Goal: Task Accomplishment & Management: Manage account settings

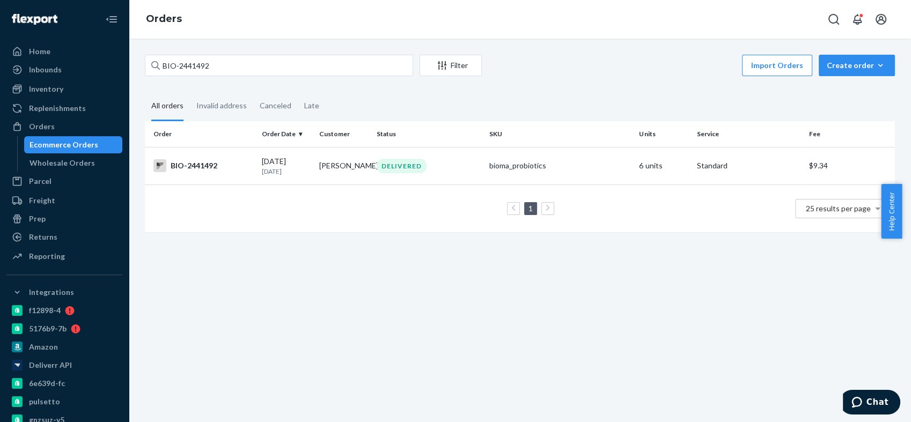
click at [188, 68] on input "BIO-2441492" at bounding box center [279, 65] width 268 height 21
type input "BIO-2406853"
click at [197, 165] on div "BIO-2406853" at bounding box center [203, 166] width 100 height 13
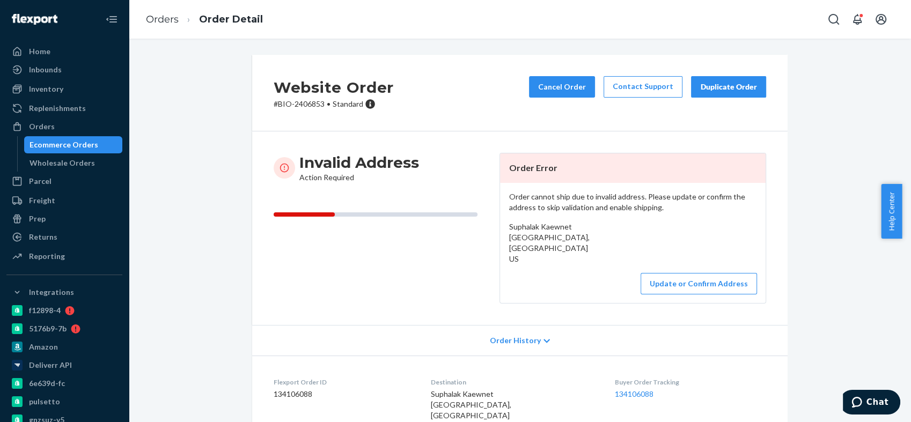
click at [449, 395] on span "Suphalak Kaewnet [GEOGRAPHIC_DATA], [GEOGRAPHIC_DATA] US" at bounding box center [471, 410] width 80 height 41
copy span "Suphalak"
click at [61, 126] on div "Orders" at bounding box center [65, 126] width 114 height 15
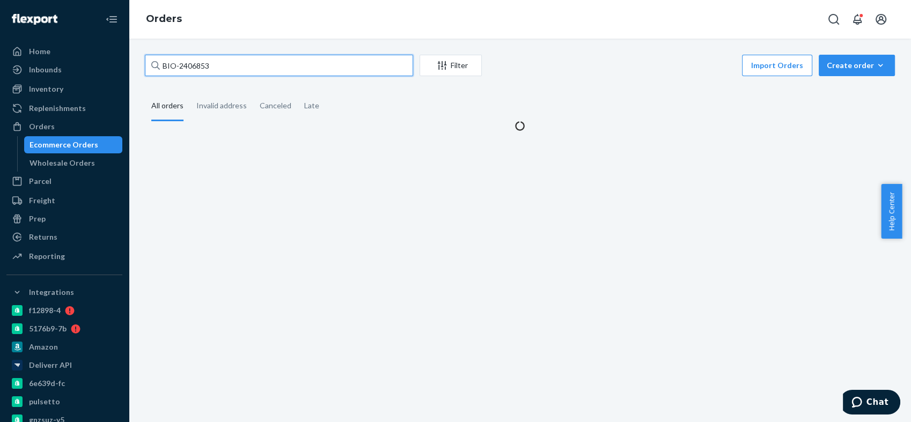
click at [195, 64] on input "BIO-2406853" at bounding box center [279, 65] width 268 height 21
paste input "49918"
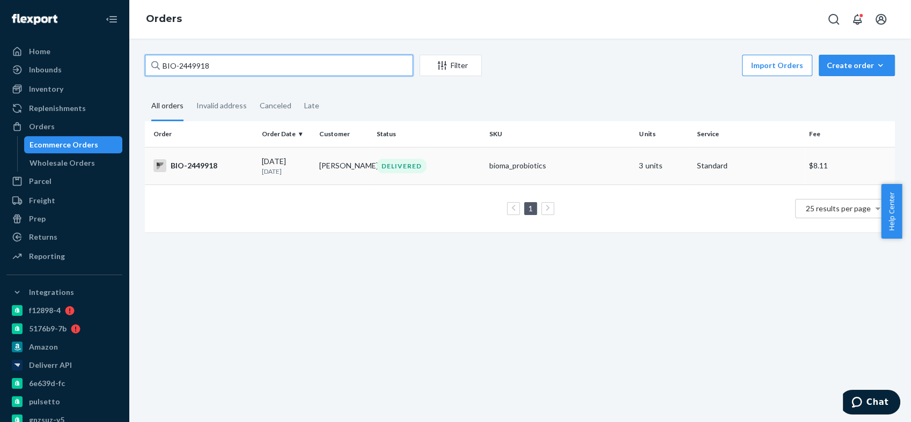
type input "BIO-2449918"
click at [203, 163] on div "BIO-2449918" at bounding box center [203, 165] width 100 height 13
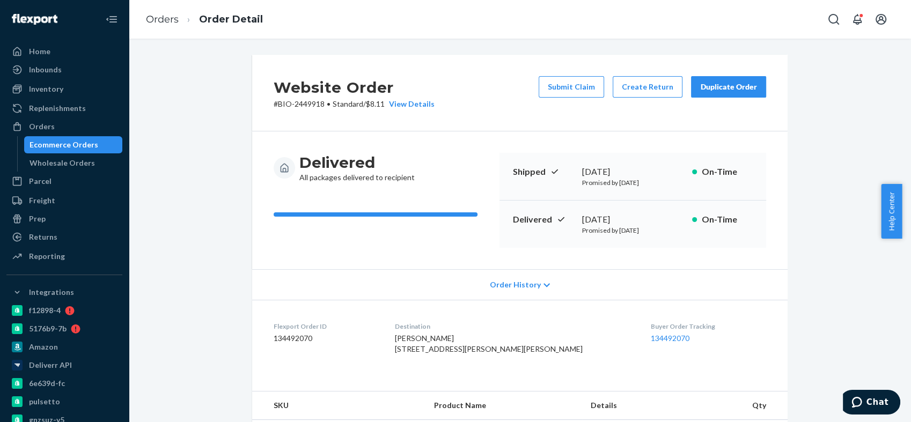
scroll to position [179, 0]
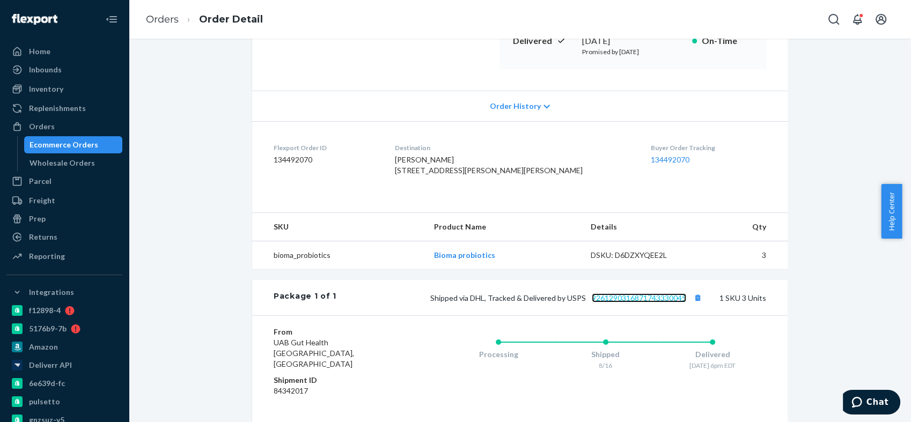
click at [641, 303] on link "9261290316871743330045" at bounding box center [639, 298] width 94 height 9
click at [75, 125] on div "Orders" at bounding box center [65, 126] width 114 height 15
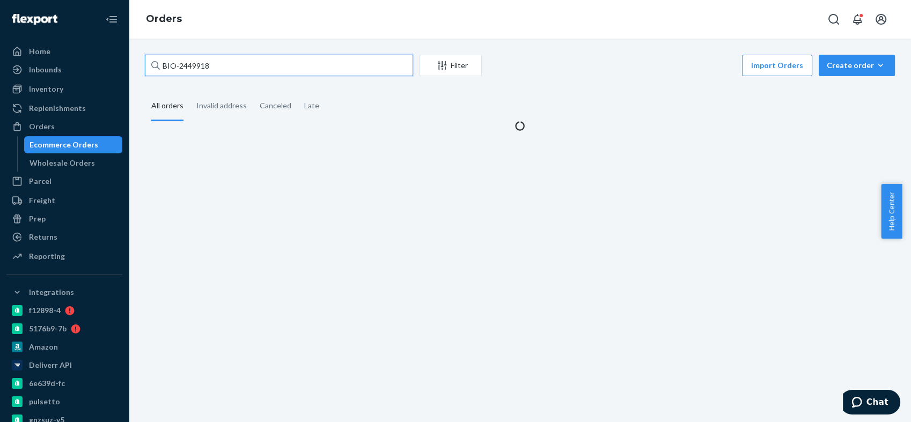
drag, startPoint x: 238, startPoint y: 68, endPoint x: 145, endPoint y: 68, distance: 92.3
click at [145, 68] on input "BIO-2449918" at bounding box center [279, 65] width 268 height 21
paste input "[STREET_ADDRESS]"
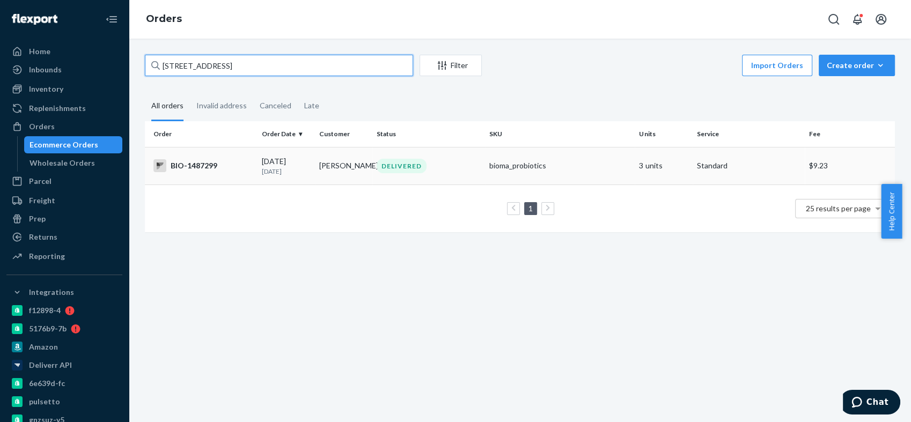
type input "[STREET_ADDRESS]"
click at [190, 167] on div "BIO-1487299" at bounding box center [203, 165] width 100 height 13
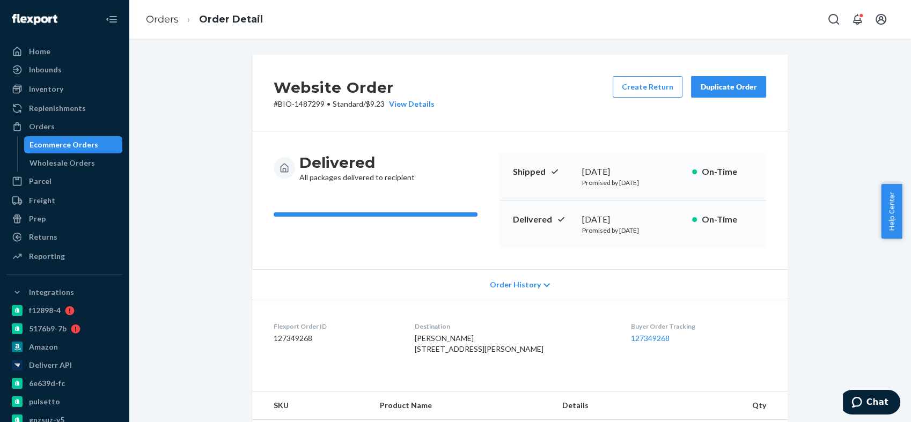
click at [297, 103] on p "# BIO-1487299 • Standard / $9.23 View Details" at bounding box center [354, 104] width 161 height 11
copy p "1487299"
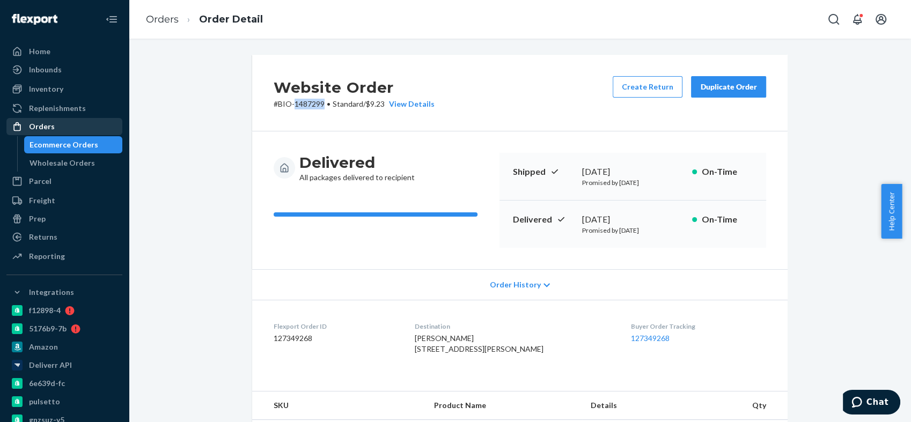
click at [60, 124] on div "Orders" at bounding box center [65, 126] width 114 height 15
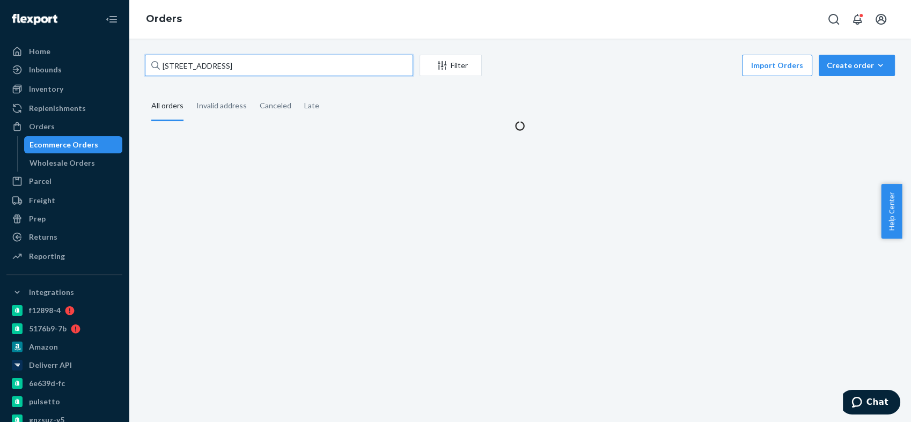
drag, startPoint x: 237, startPoint y: 64, endPoint x: 169, endPoint y: 69, distance: 67.8
click at [169, 69] on input "[STREET_ADDRESS]" at bounding box center [279, 65] width 268 height 21
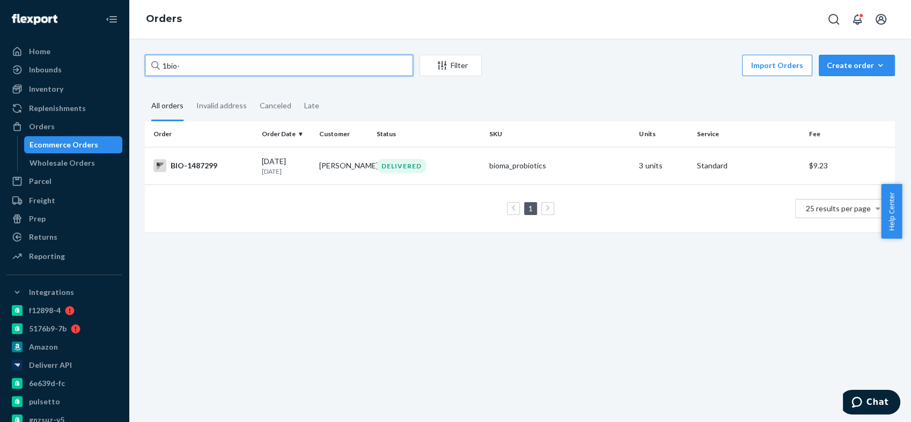
paste input "2439165"
type input "1bio-2439165"
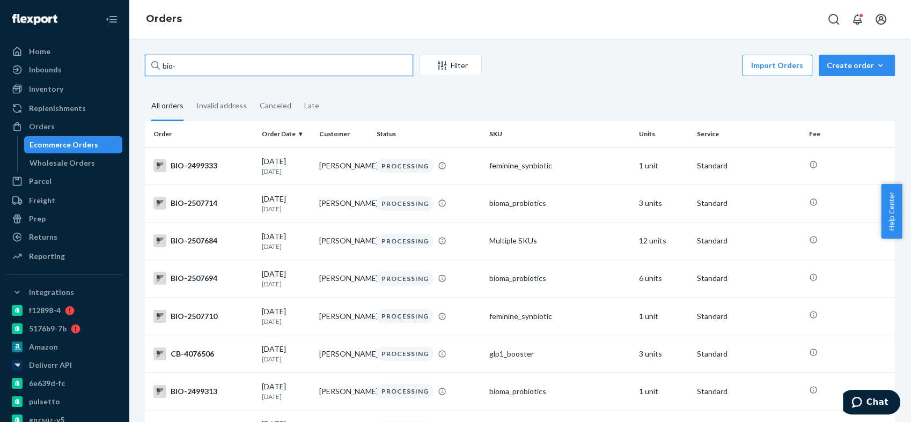
paste input "2439165"
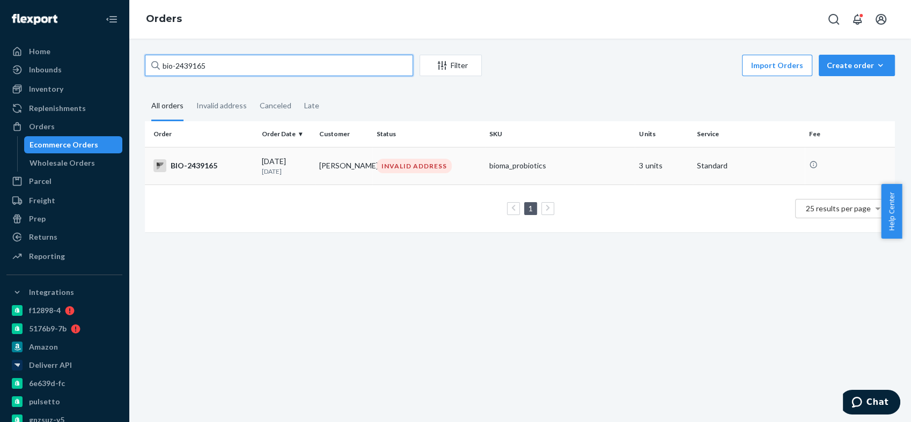
type input "bio-2439165"
click at [202, 165] on div "BIO-2439165" at bounding box center [203, 165] width 100 height 13
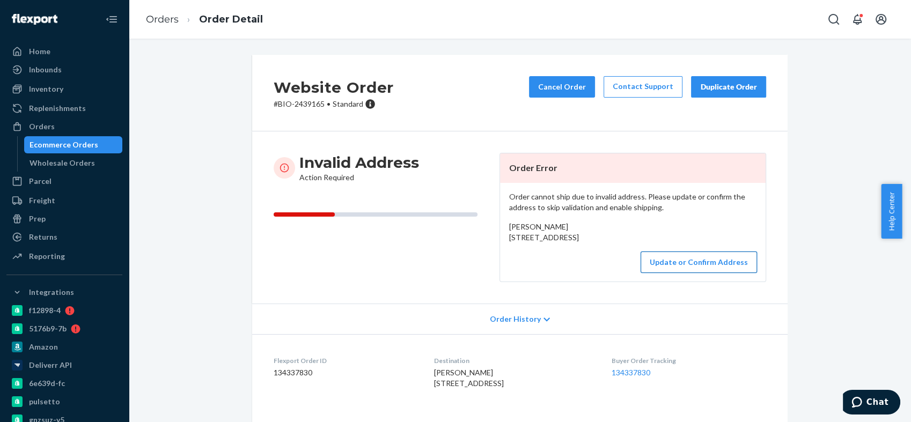
click at [680, 273] on button "Update or Confirm Address" at bounding box center [699, 262] width 116 height 21
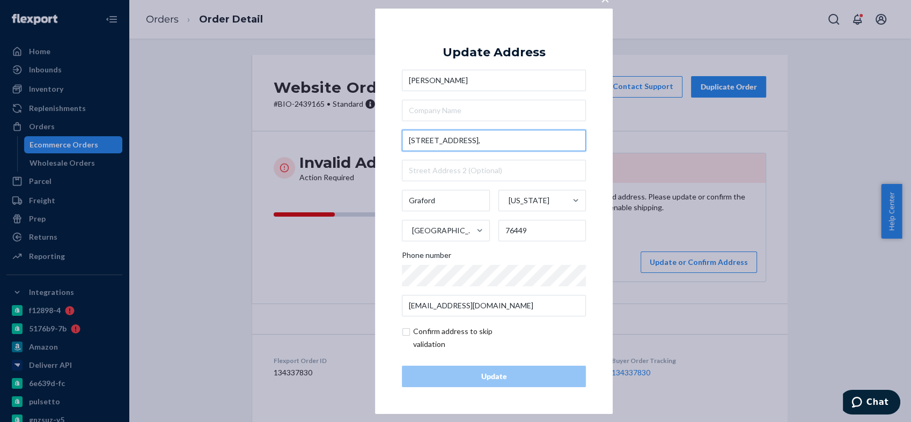
drag, startPoint x: 482, startPoint y: 140, endPoint x: 400, endPoint y: 142, distance: 81.6
click at [400, 142] on div "× Update Address [PERSON_NAME][GEOGRAPHIC_DATA][STREET_ADDRESS][US_STATE] Phone…" at bounding box center [494, 211] width 238 height 406
paste input "[GEOGRAPHIC_DATA]"
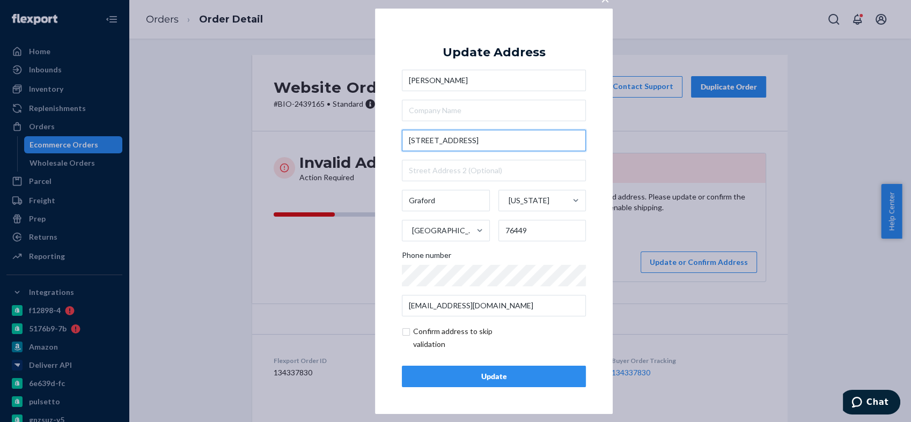
type input "[STREET_ADDRESS]"
click at [384, 126] on div "× Update Address [PERSON_NAME][GEOGRAPHIC_DATA][STREET_ADDRESS][US_STATE] Phone…" at bounding box center [494, 211] width 238 height 406
click at [467, 373] on div "Update" at bounding box center [494, 376] width 166 height 11
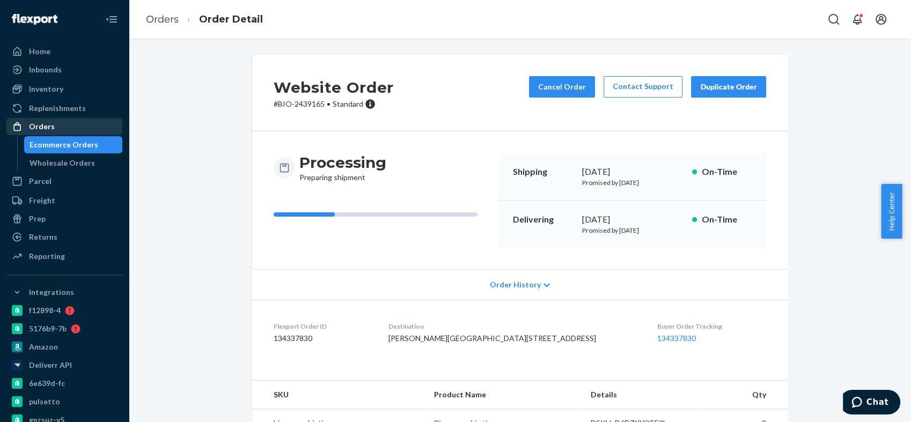
click at [78, 126] on div "Orders" at bounding box center [65, 126] width 114 height 15
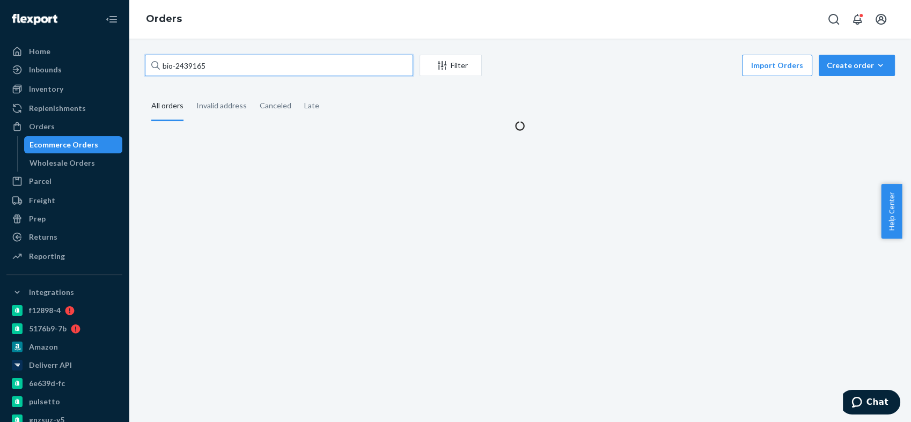
click at [195, 66] on input "bio-2439165" at bounding box center [279, 65] width 268 height 21
click at [195, 65] on input "bio-2439165" at bounding box center [279, 65] width 268 height 21
paste input "1910671"
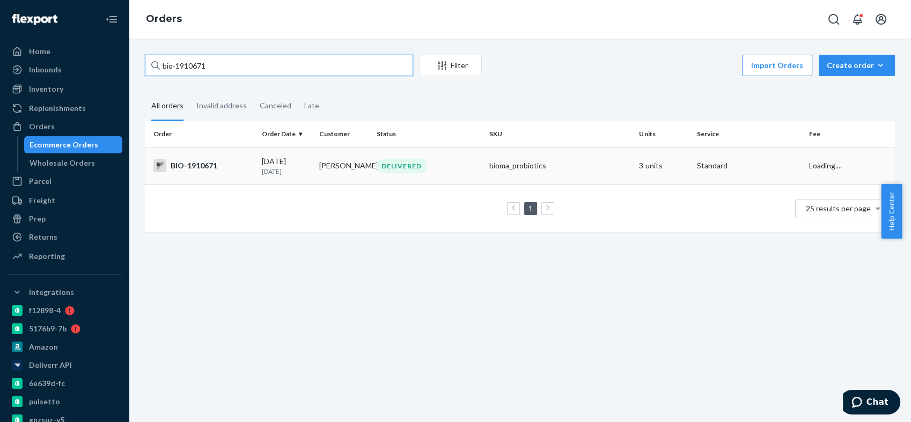
type input "bio-1910671"
click at [193, 162] on div "BIO-1910671" at bounding box center [203, 165] width 100 height 13
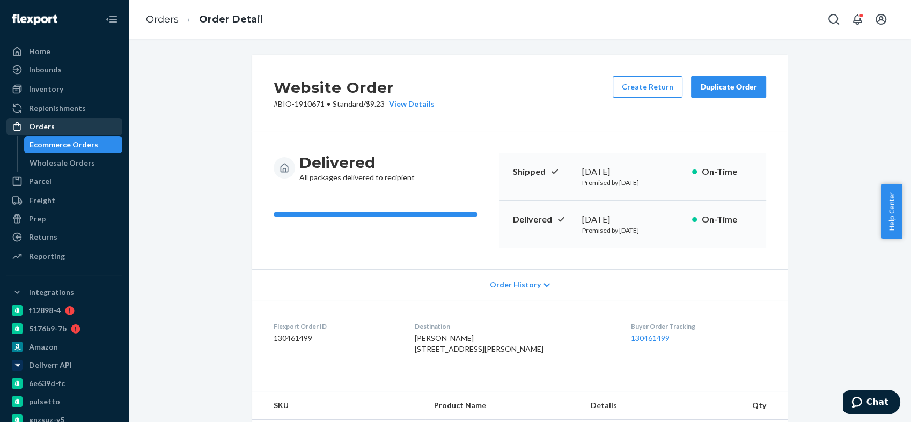
click at [68, 126] on div "Orders" at bounding box center [65, 126] width 114 height 15
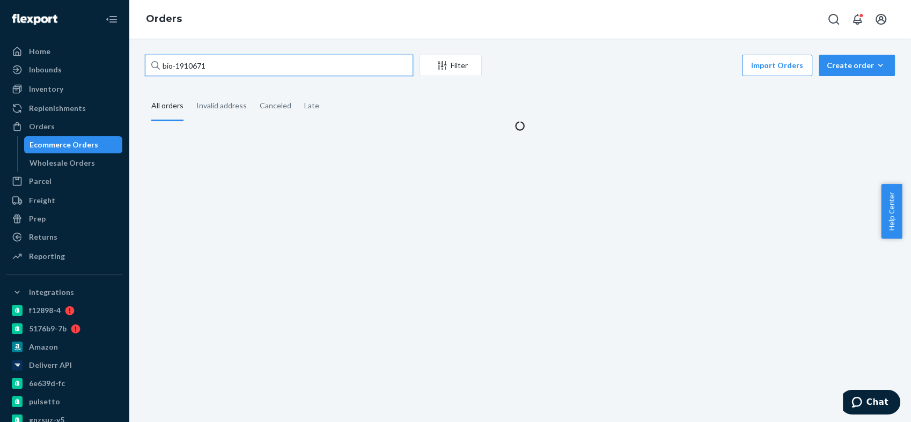
click at [186, 65] on input "bio-1910671" at bounding box center [279, 65] width 268 height 21
paste input "2406853"
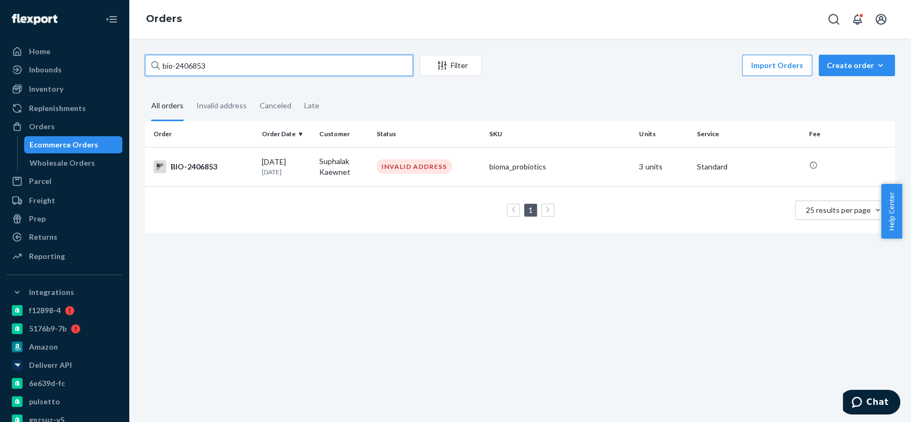
type input "bio-2406853"
click at [200, 163] on div "BIO-2406853" at bounding box center [203, 166] width 100 height 13
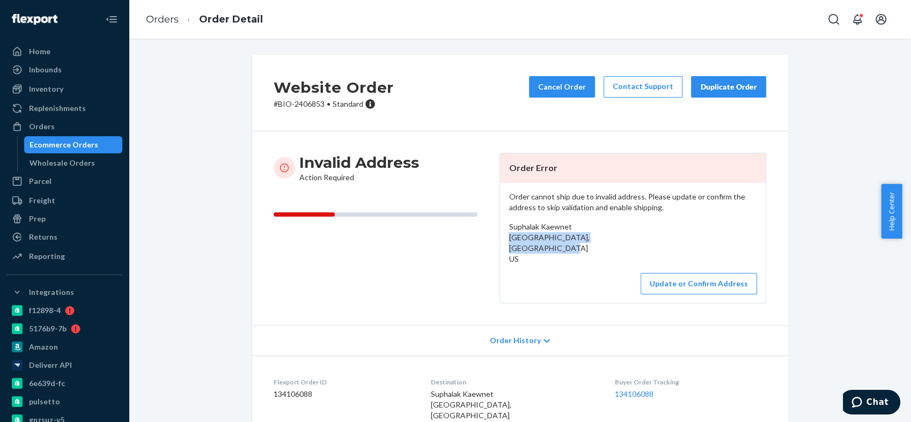
drag, startPoint x: 506, startPoint y: 237, endPoint x: 590, endPoint y: 248, distance: 85.0
click at [590, 248] on div "Suphalak Kaewnet [GEOGRAPHIC_DATA], [GEOGRAPHIC_DATA] US" at bounding box center [633, 243] width 248 height 43
copy span "[GEOGRAPHIC_DATA], [GEOGRAPHIC_DATA]"
click at [676, 286] on button "Update or Confirm Address" at bounding box center [699, 283] width 116 height 21
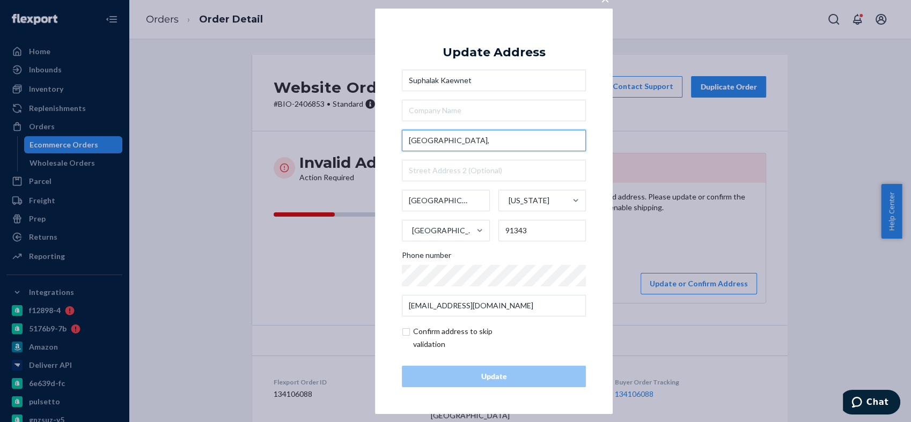
drag, startPoint x: 475, startPoint y: 144, endPoint x: 392, endPoint y: 144, distance: 83.2
click at [392, 144] on div "× Update Address Suphalak [GEOGRAPHIC_DATA][US_STATE] Phone number [EMAIL_ADDRE…" at bounding box center [494, 211] width 238 height 406
paste input "[STREET_ADDRESS] [GEOGRAPHIC_DATA]"
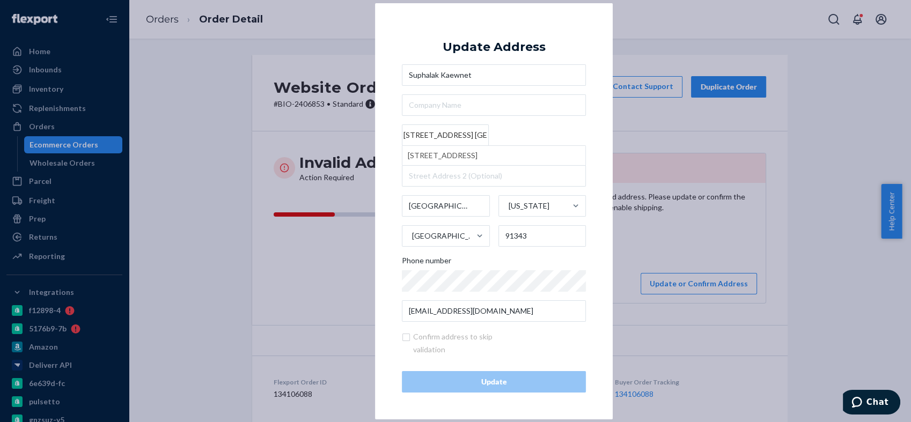
drag, startPoint x: 465, startPoint y: 130, endPoint x: 591, endPoint y: 134, distance: 126.2
click at [591, 134] on div "× Update Address Suphalak Kaewnet [STREET_ADDRESS] [GEOGRAPHIC_DATA] [STREET_AD…" at bounding box center [494, 211] width 238 height 416
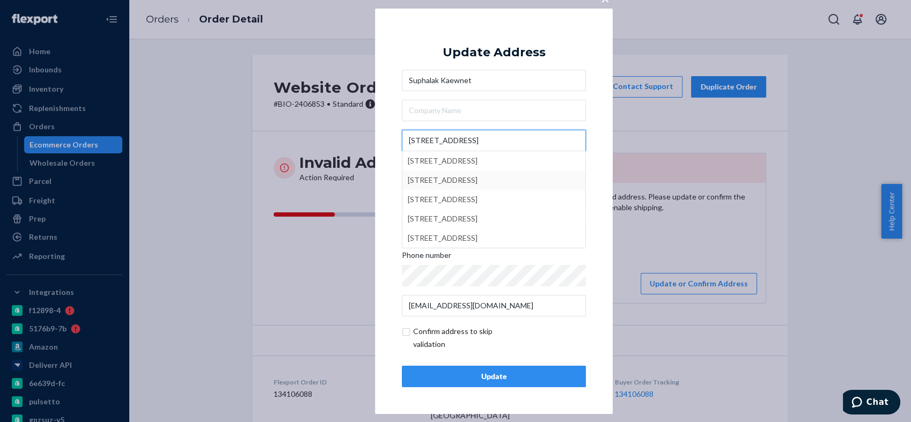
type input "[STREET_ADDRESS]"
click at [387, 166] on div "× Update Address Suphalak Kaewnet [STREET_ADDRESS][GEOGRAPHIC_DATA][STREET_ADDR…" at bounding box center [494, 211] width 238 height 406
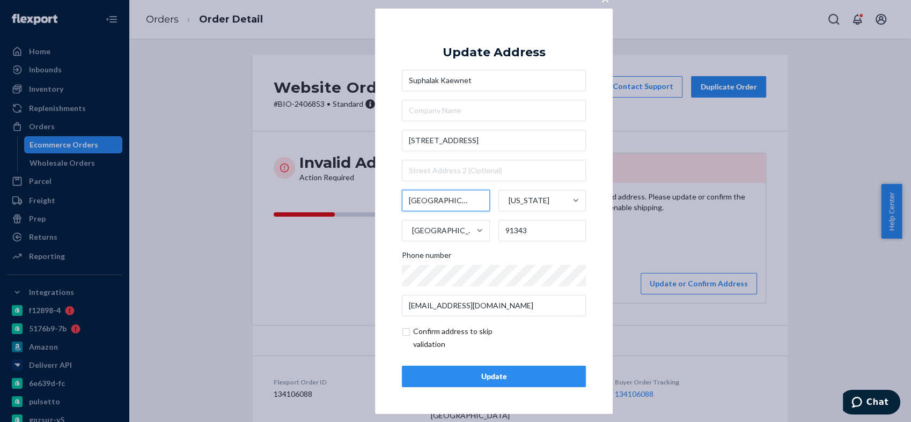
drag, startPoint x: 461, startPoint y: 200, endPoint x: 402, endPoint y: 196, distance: 58.6
click at [402, 196] on input "[GEOGRAPHIC_DATA]" at bounding box center [446, 200] width 88 height 21
paste input "[GEOGRAPHIC_DATA]"
drag, startPoint x: 435, startPoint y: 196, endPoint x: 466, endPoint y: 199, distance: 31.2
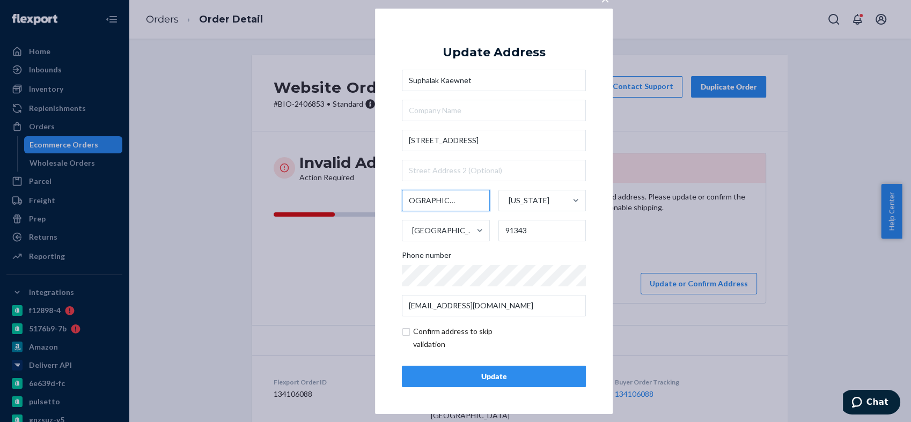
click at [466, 199] on input "[GEOGRAPHIC_DATA]" at bounding box center [446, 200] width 88 height 21
type input "[GEOGRAPHIC_DATA]"
click at [510, 378] on div "Update" at bounding box center [494, 376] width 166 height 11
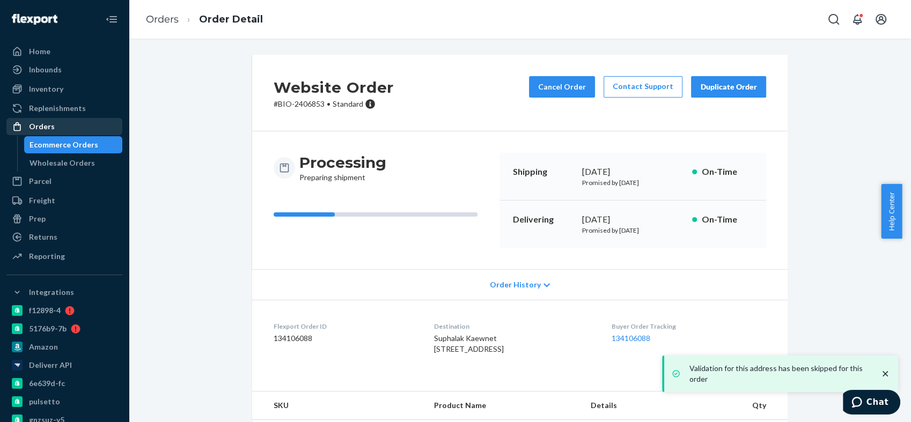
click at [76, 129] on div "Orders" at bounding box center [65, 126] width 114 height 15
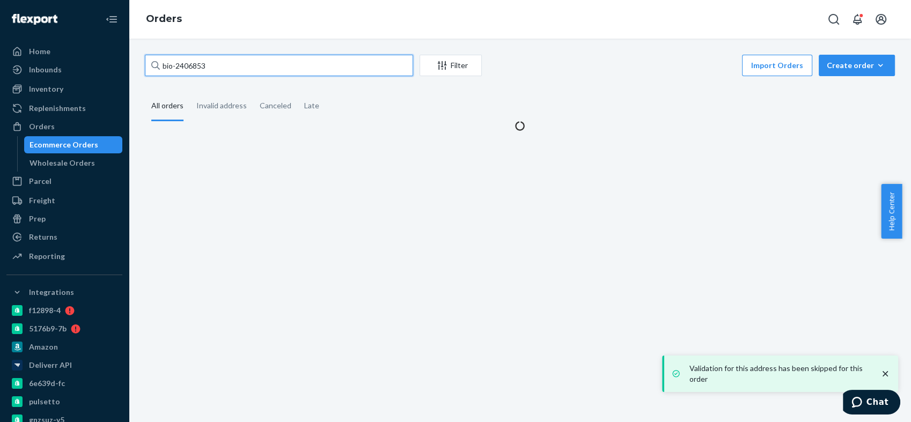
click at [191, 60] on input "bio-2406853" at bounding box center [279, 65] width 268 height 21
paste input "347627"
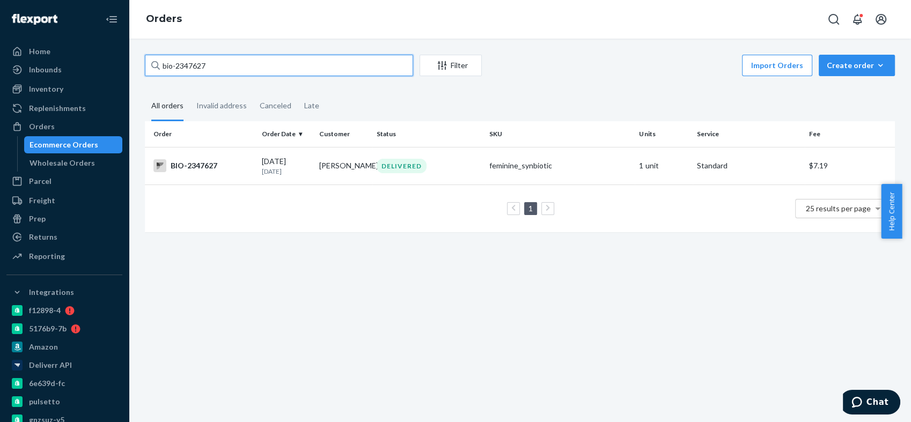
click at [197, 62] on input "bio-2347627" at bounding box center [279, 65] width 268 height 21
paste input "08143"
type input "bio-2308143"
click at [199, 164] on div "BIO-2308143" at bounding box center [203, 165] width 100 height 13
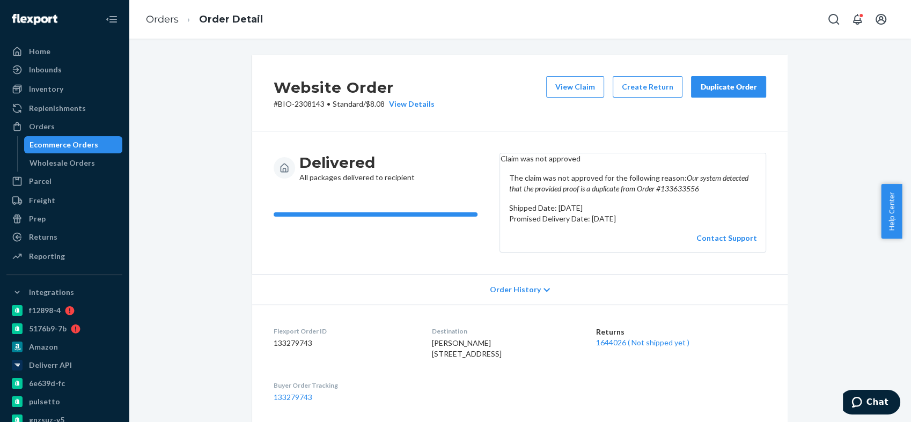
scroll to position [60, 0]
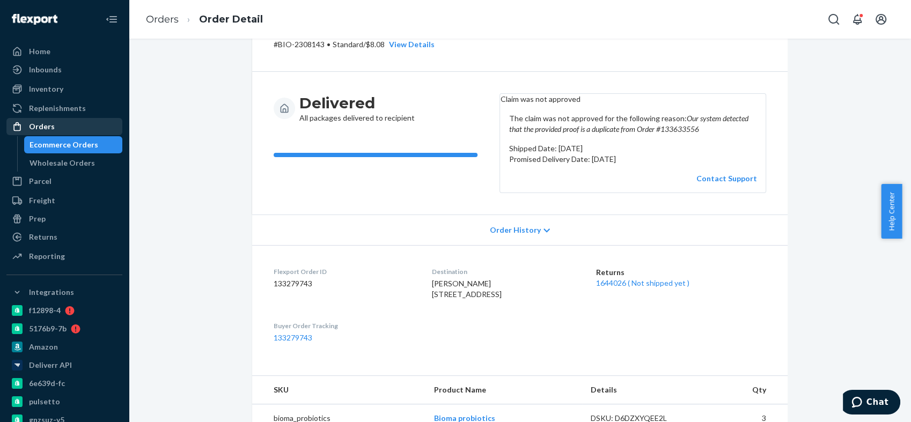
click at [51, 128] on div "Orders" at bounding box center [42, 126] width 26 height 11
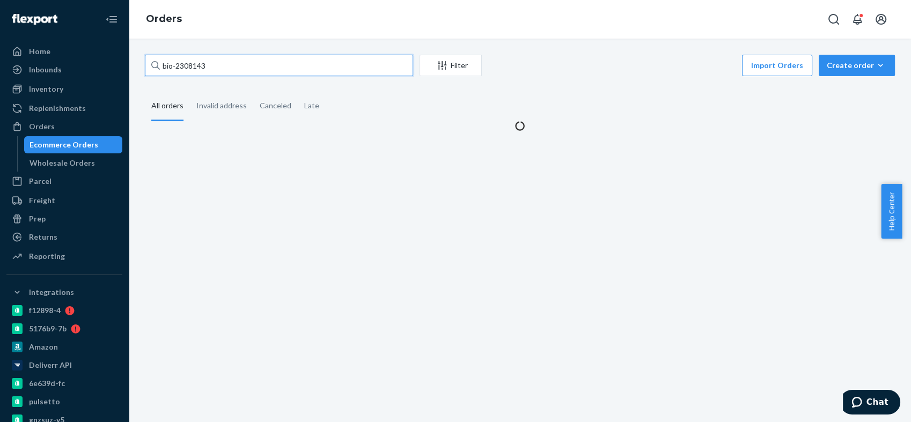
click at [192, 69] on input "bio-2308143" at bounding box center [279, 65] width 268 height 21
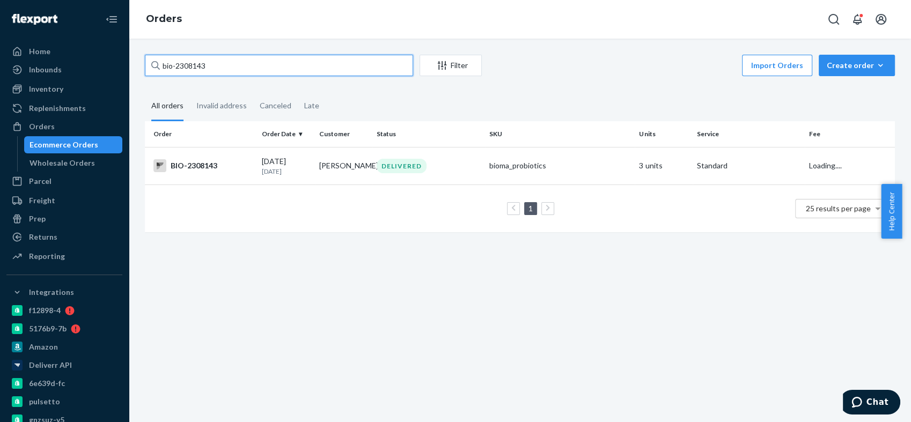
paste input "76552"
type input "bio-2376552"
click at [195, 165] on div "BIO-2376552" at bounding box center [203, 165] width 100 height 13
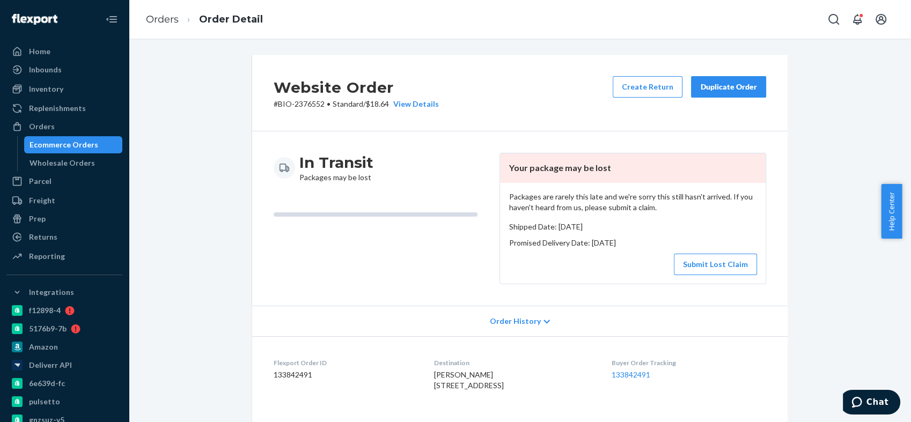
scroll to position [179, 0]
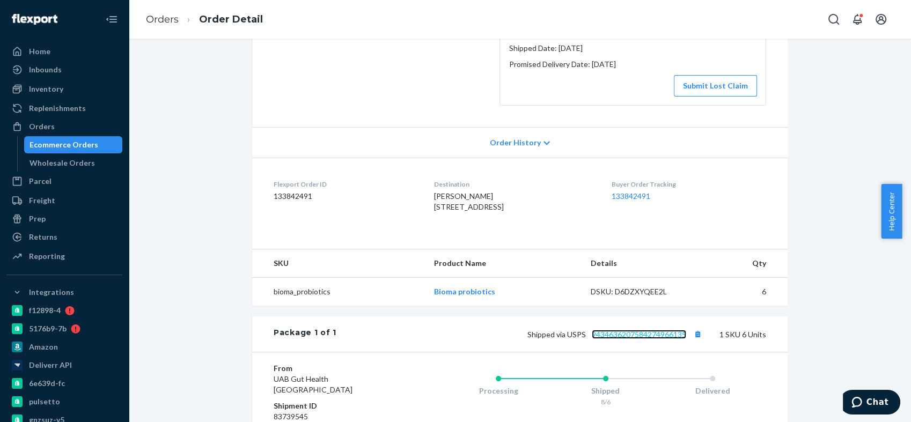
click at [622, 339] on link "9434636207584274966135" at bounding box center [639, 334] width 94 height 9
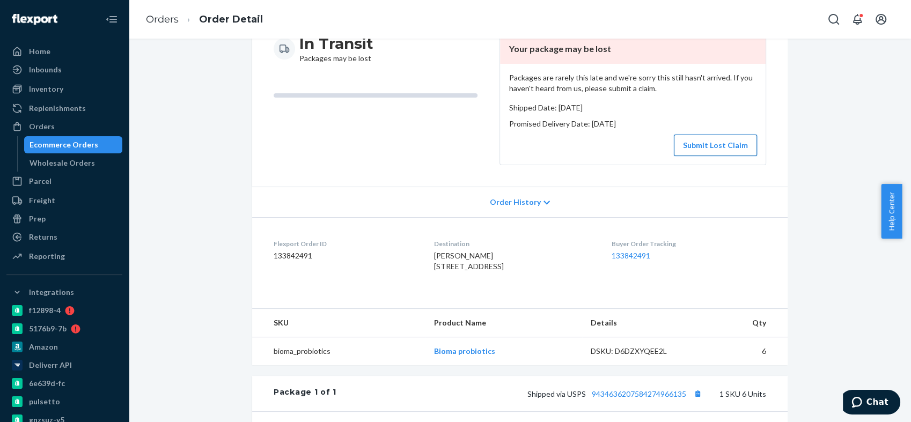
click at [705, 135] on button "Submit Lost Claim" at bounding box center [715, 145] width 83 height 21
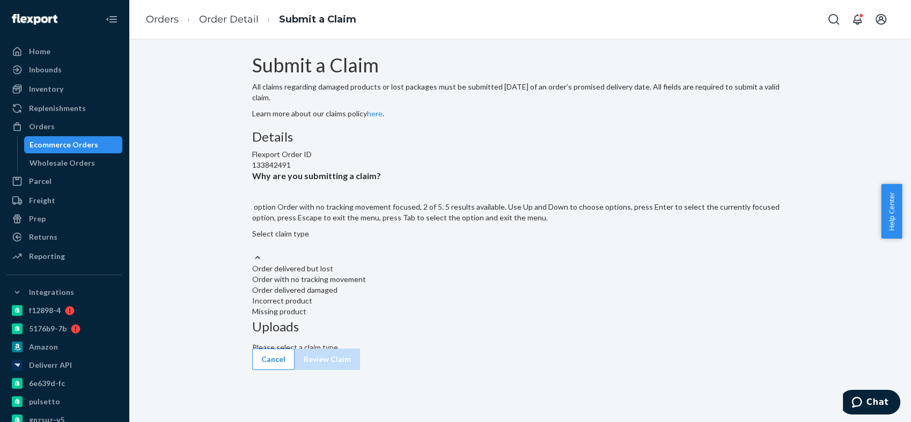
click at [405, 285] on div "Order with no tracking movement" at bounding box center [520, 279] width 536 height 11
click at [253, 251] on input "Why are you submitting a claim? option Order with no tracking movement focused,…" at bounding box center [252, 245] width 1 height 11
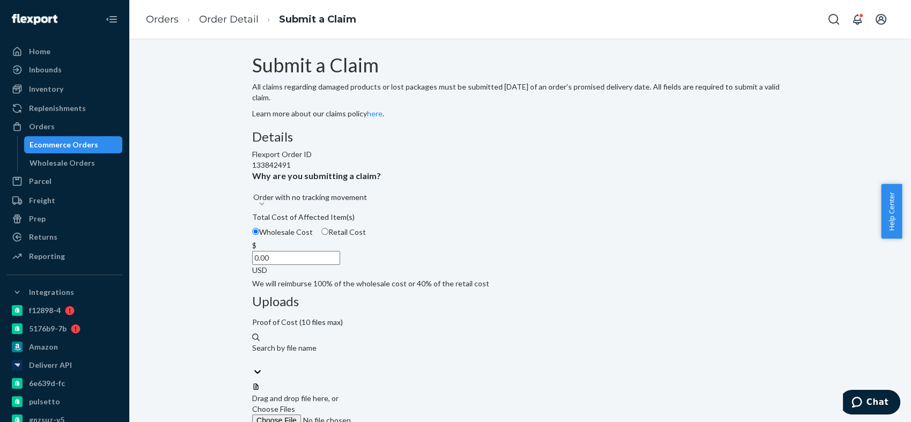
click at [340, 265] on input "0.00" at bounding box center [296, 258] width 88 height 14
type input "138.72"
click at [398, 404] on label "Choose Files" at bounding box center [325, 415] width 146 height 23
click at [398, 415] on input "Choose Files" at bounding box center [325, 421] width 146 height 12
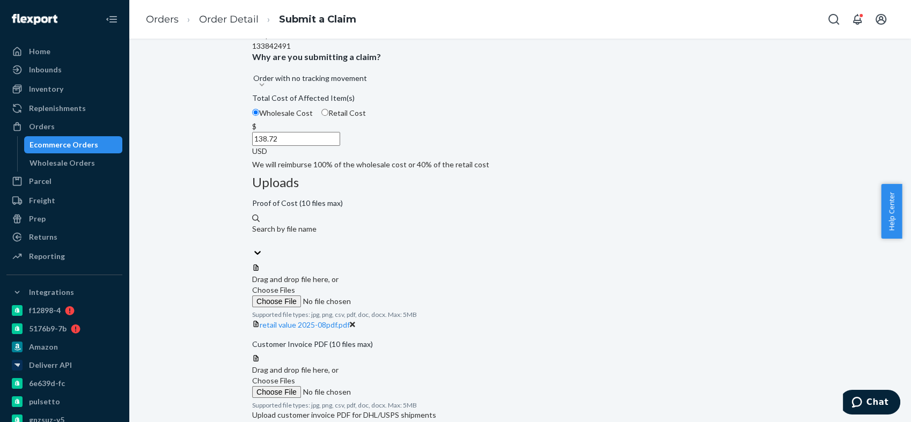
click at [295, 376] on span "Choose Files" at bounding box center [273, 380] width 43 height 9
click at [398, 386] on input "Choose Files" at bounding box center [325, 392] width 146 height 12
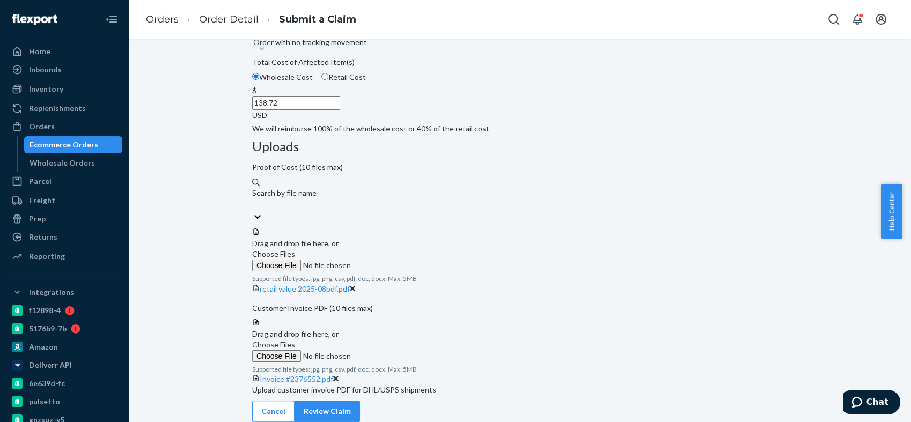
scroll to position [218, 0]
click at [360, 401] on button "Review Claim" at bounding box center [327, 411] width 65 height 21
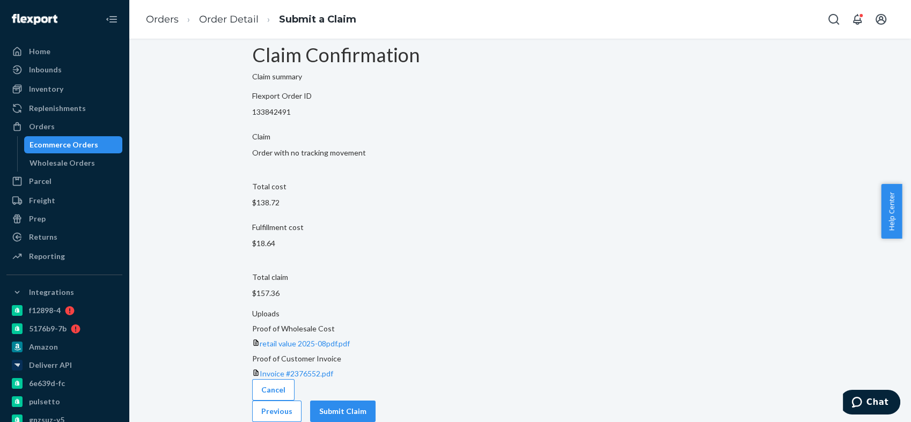
scroll to position [0, 0]
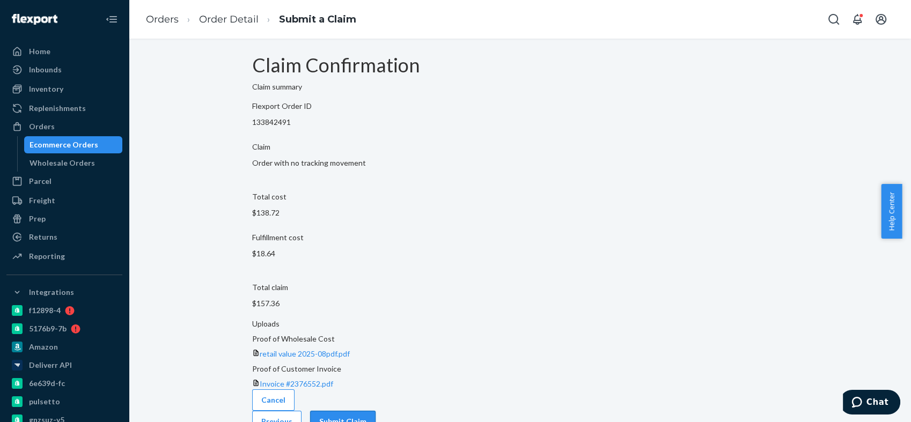
click at [376, 411] on button "Submit Claim" at bounding box center [342, 421] width 65 height 21
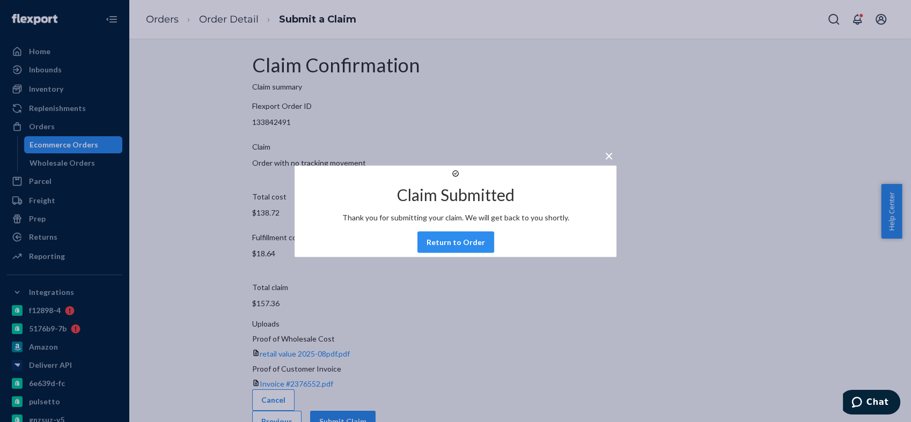
click at [279, 80] on div "× Claim Submitted Thank you for submitting your claim. We will get back to you …" at bounding box center [455, 211] width 911 height 422
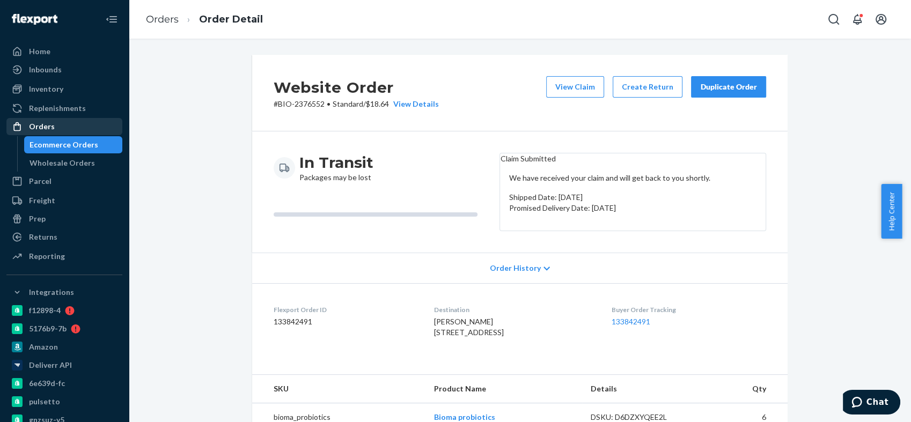
drag, startPoint x: 63, startPoint y: 128, endPoint x: 70, endPoint y: 131, distance: 8.4
click at [63, 128] on div "Orders" at bounding box center [65, 126] width 114 height 15
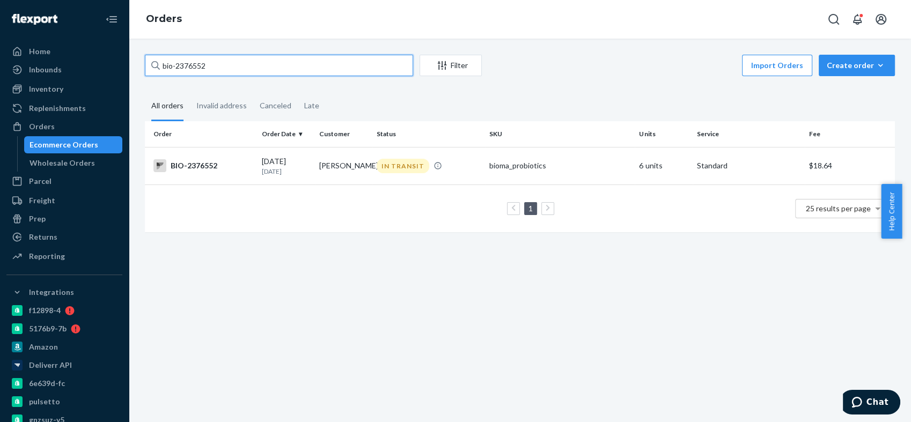
click at [173, 65] on input "bio-2376552" at bounding box center [279, 65] width 268 height 21
click at [189, 65] on input "bio-2376552" at bounding box center [279, 65] width 268 height 21
paste input "407895"
type input "bio-2407895"
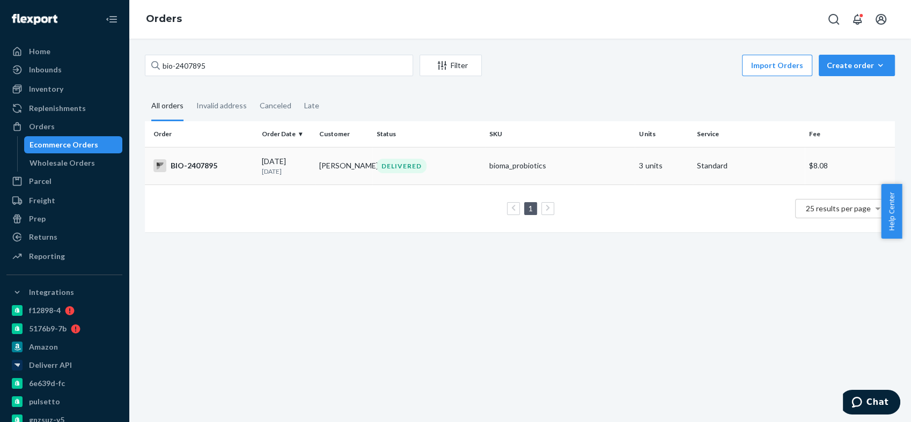
click at [189, 165] on div "BIO-2407895" at bounding box center [203, 165] width 100 height 13
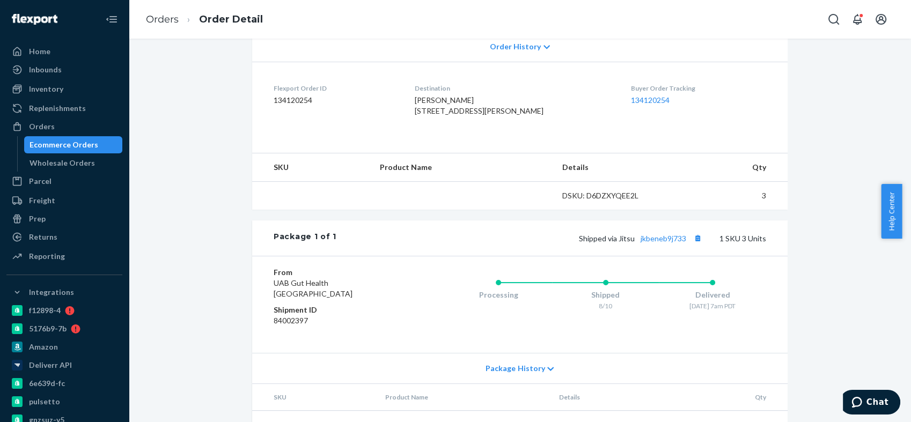
scroll to position [310, 0]
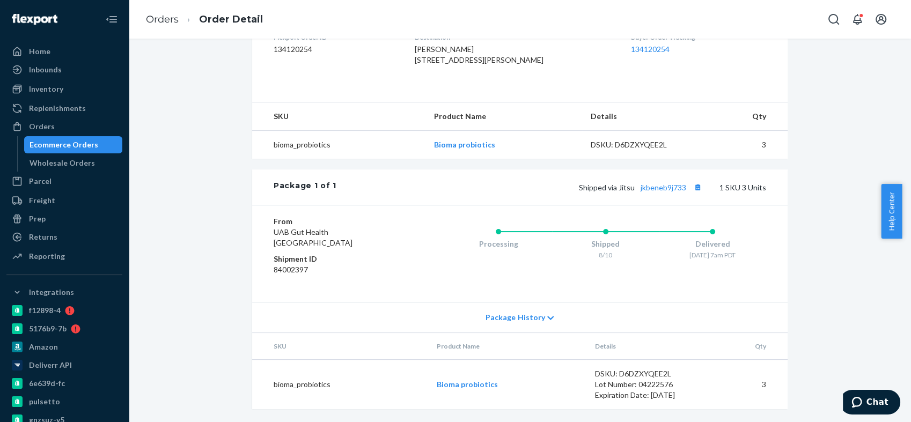
click at [648, 192] on div "Shipped via Jitsu jkbeneb9j733 1 SKU 3 Units" at bounding box center [551, 187] width 430 height 14
click at [648, 190] on link "jkbeneb9j733" at bounding box center [664, 187] width 46 height 9
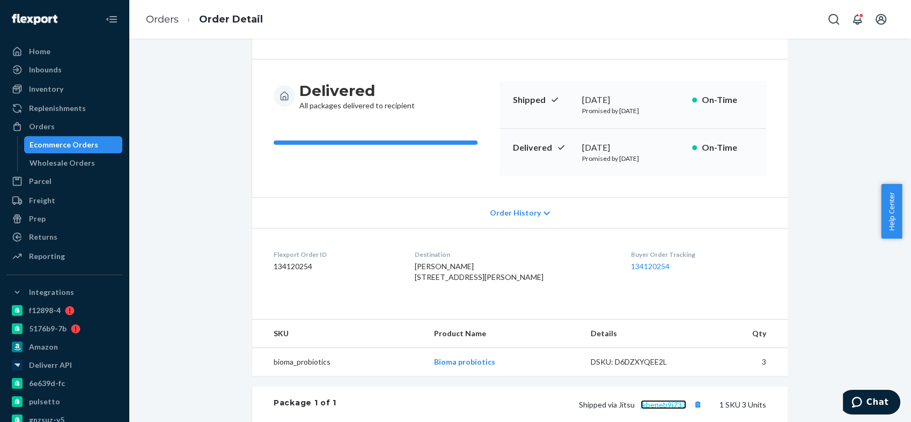
scroll to position [12, 0]
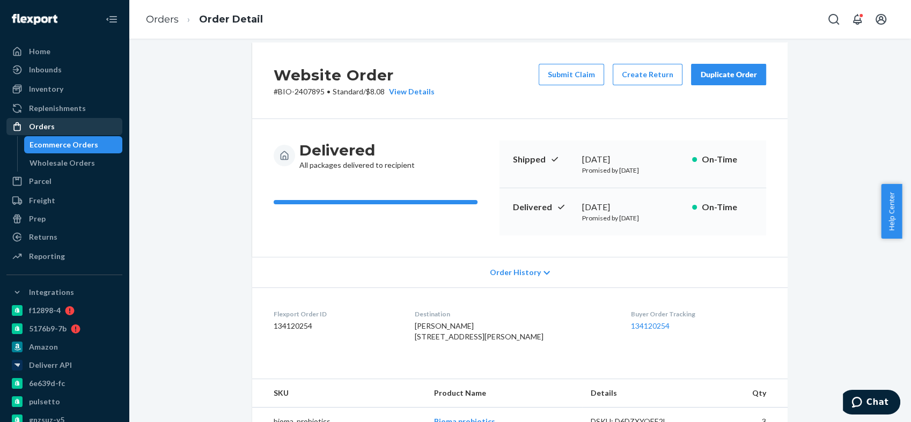
click at [83, 127] on div "Orders" at bounding box center [65, 126] width 114 height 15
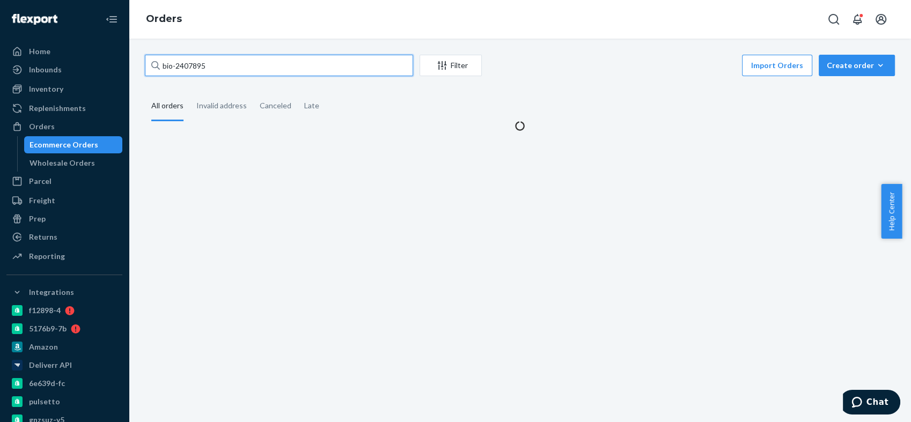
click at [203, 63] on input "bio-2407895" at bounding box center [279, 65] width 268 height 21
paste input "93668"
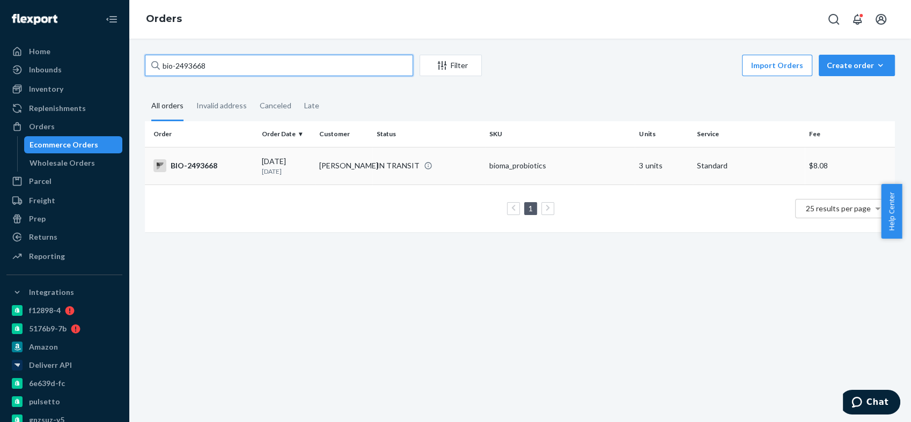
type input "bio-2493668"
click at [201, 166] on div "BIO-2493668" at bounding box center [203, 165] width 100 height 13
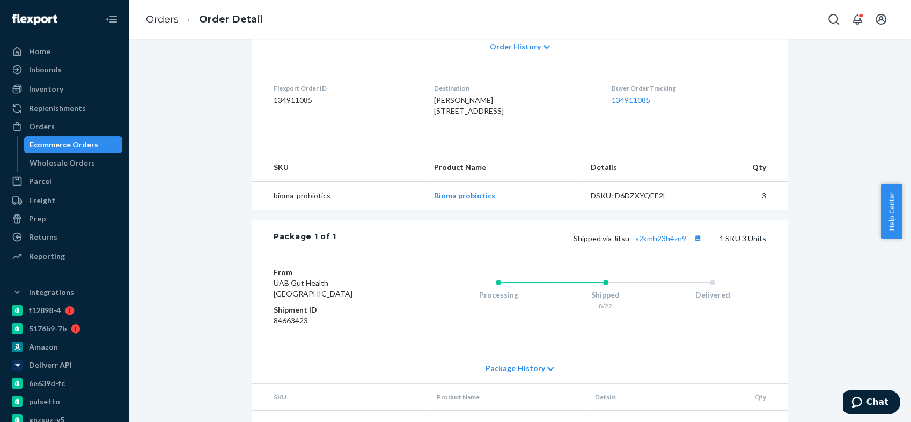
scroll to position [298, 0]
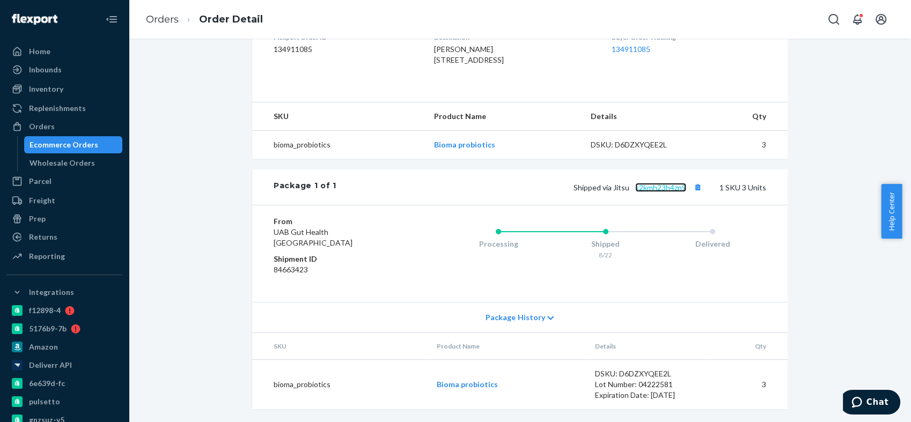
click at [654, 192] on link "s2kmh23h4zn9" at bounding box center [660, 187] width 51 height 9
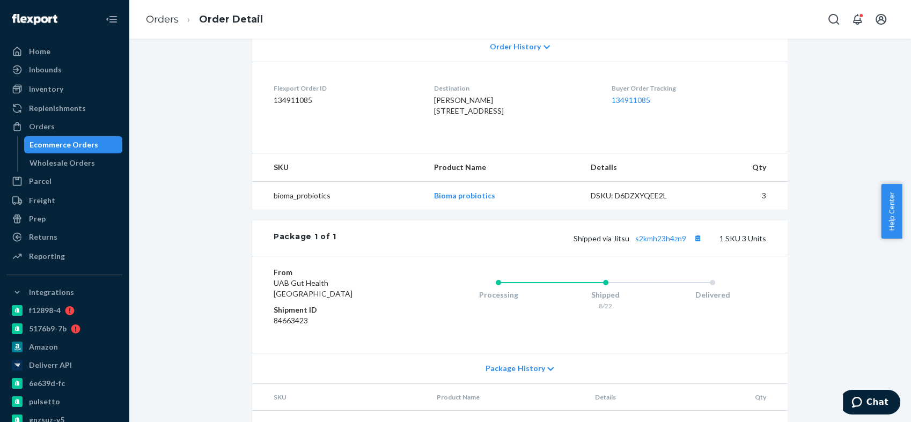
drag, startPoint x: 87, startPoint y: 123, endPoint x: 128, endPoint y: 91, distance: 51.6
click at [87, 123] on div "Orders" at bounding box center [65, 126] width 114 height 15
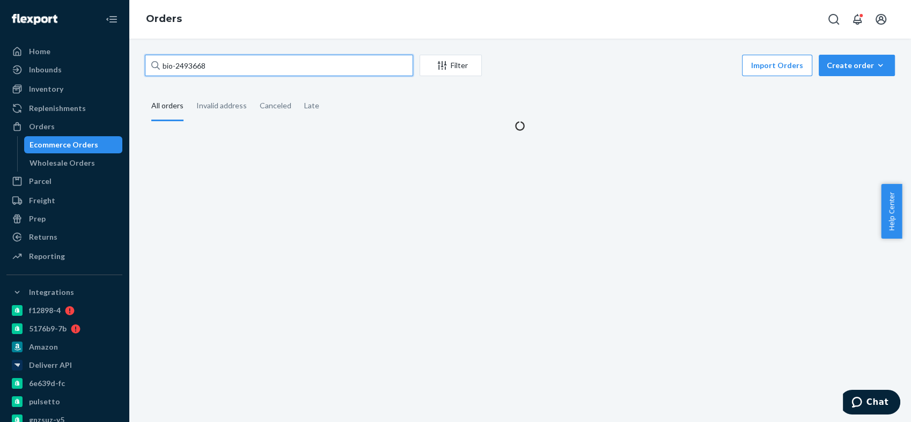
click at [189, 68] on input "bio-2493668" at bounding box center [279, 65] width 268 height 21
paste input "377286"
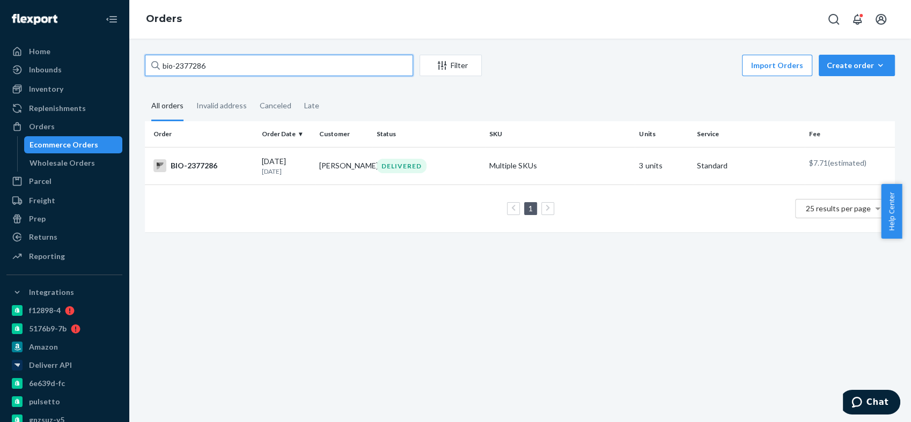
type input "bio-2377286"
click at [189, 169] on div "BIO-2377286" at bounding box center [203, 165] width 100 height 13
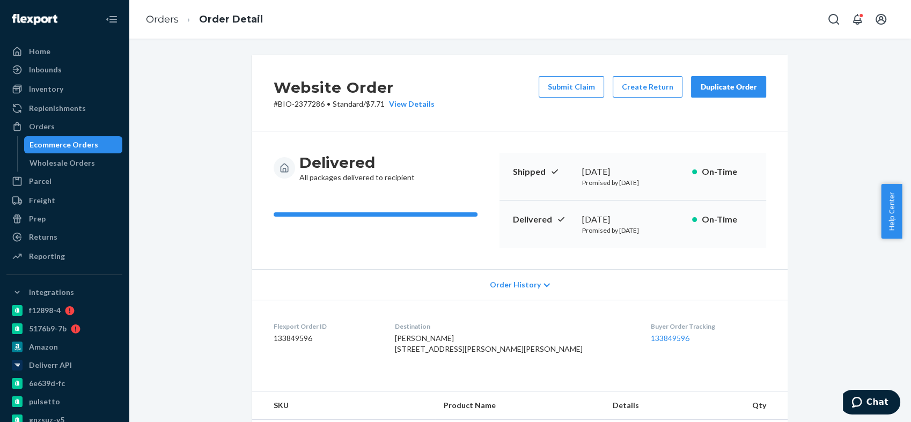
click at [301, 106] on p "# BIO-2377286 • Standard / $7.71 View Details" at bounding box center [354, 104] width 161 height 11
copy p "2377286"
drag, startPoint x: 45, startPoint y: 124, endPoint x: 97, endPoint y: 91, distance: 61.8
click at [45, 124] on div "Orders" at bounding box center [42, 126] width 26 height 11
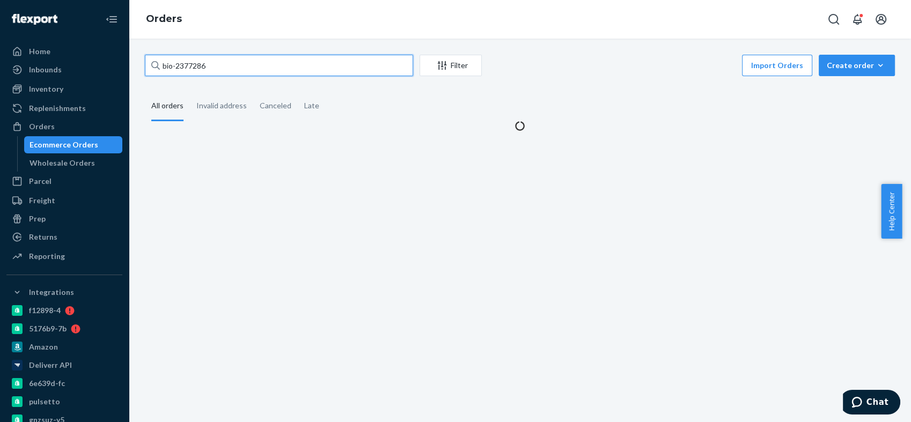
click at [195, 69] on input "bio-2377286" at bounding box center [279, 65] width 268 height 21
paste input "text"
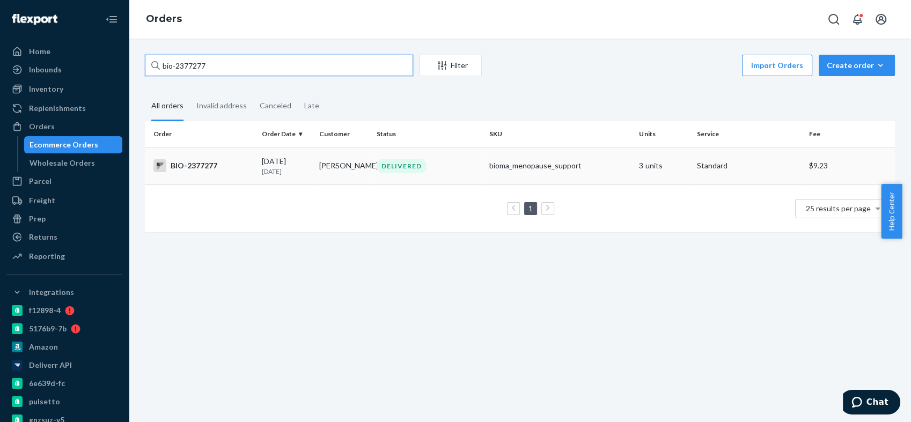
type input "bio-2377277"
click at [178, 165] on div "BIO-2377277" at bounding box center [203, 165] width 100 height 13
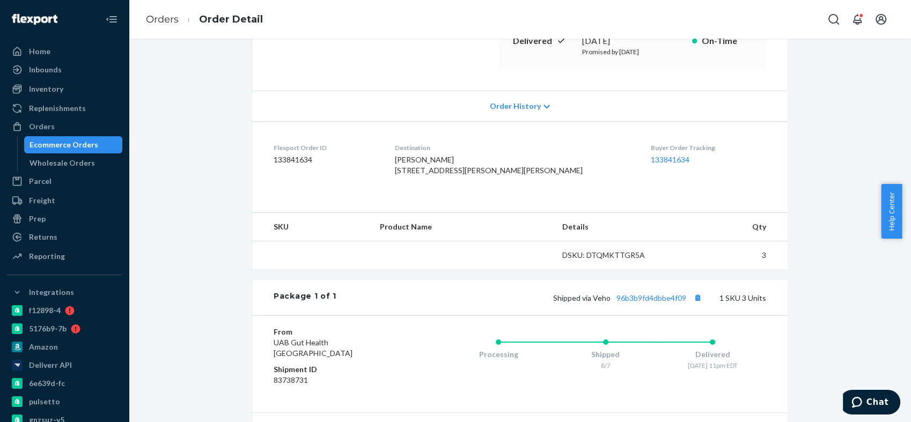
scroll to position [238, 0]
